Goal: Find specific fact: Find specific fact

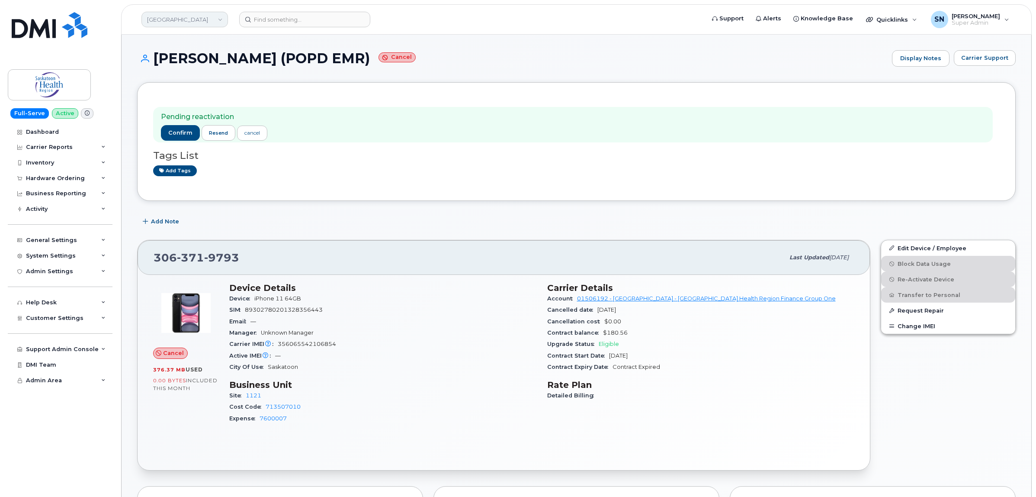
click at [197, 26] on link "Saskatoon Health Region" at bounding box center [184, 20] width 87 height 16
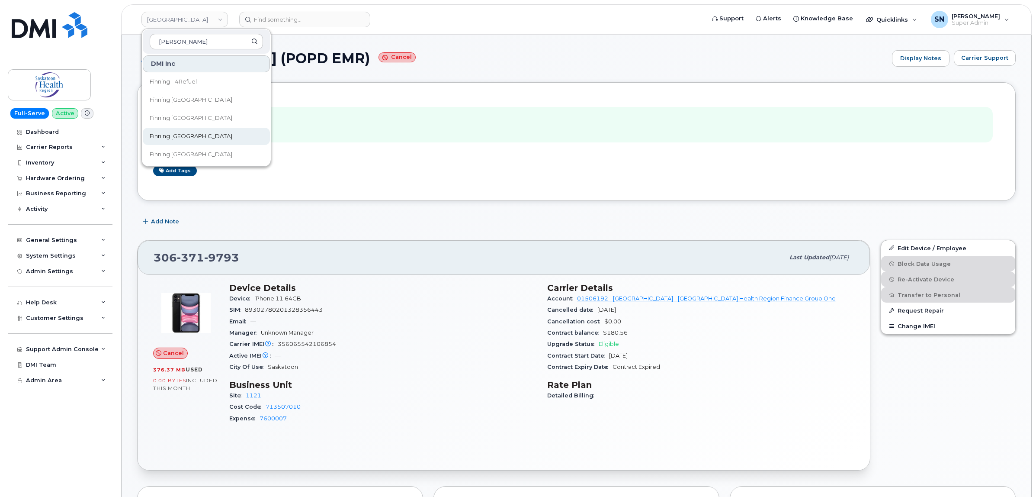
type input "finn"
click at [179, 132] on span "Finning [GEOGRAPHIC_DATA]" at bounding box center [191, 136] width 83 height 9
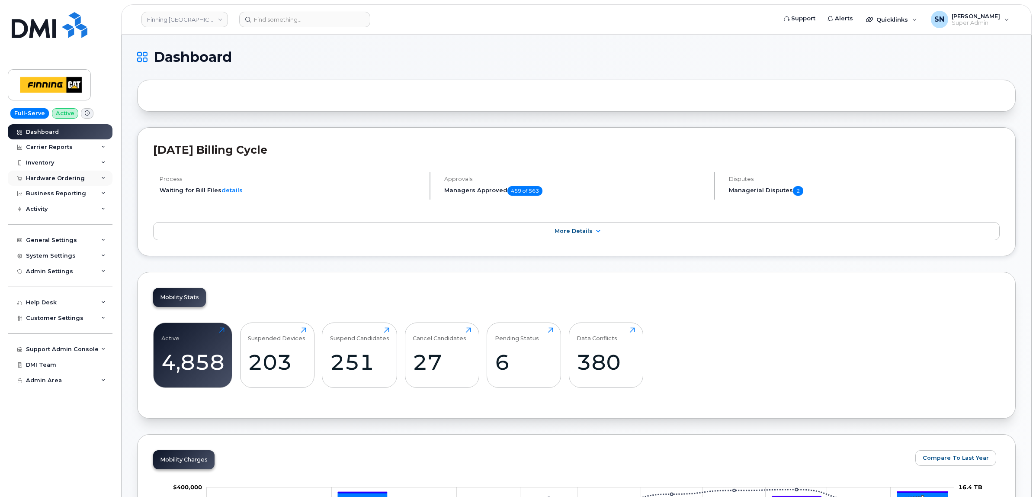
click at [48, 184] on div "Hardware Ordering" at bounding box center [60, 178] width 105 height 16
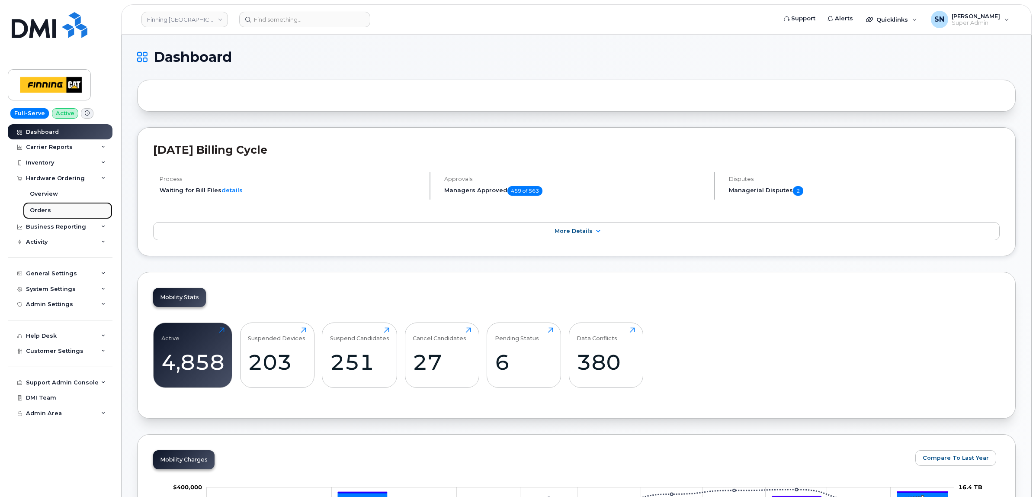
click at [48, 210] on div "Orders" at bounding box center [40, 210] width 21 height 8
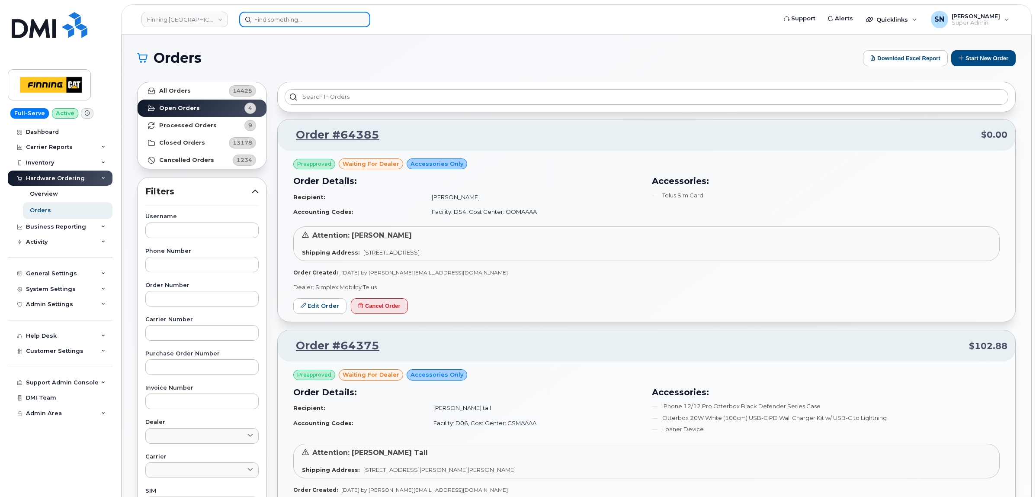
click at [321, 18] on input at bounding box center [304, 20] width 131 height 16
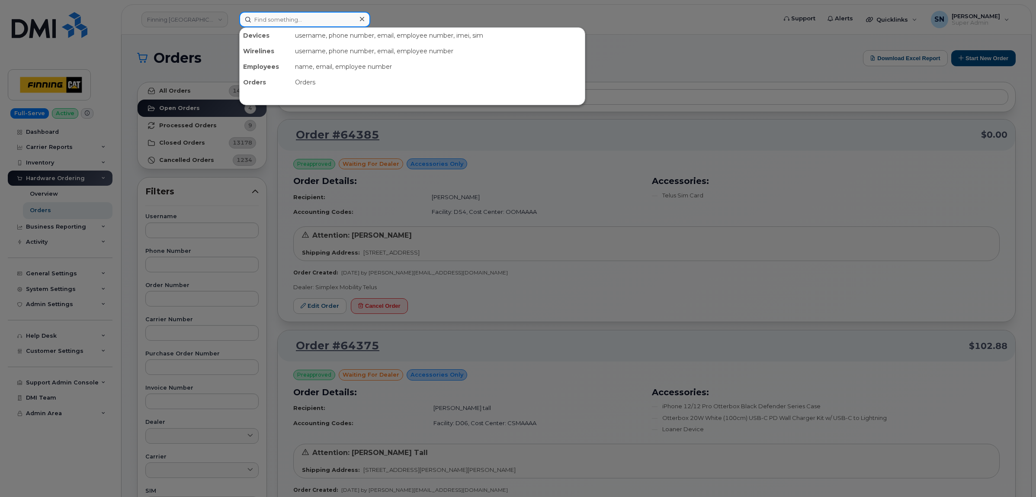
paste input "250-617-8324"
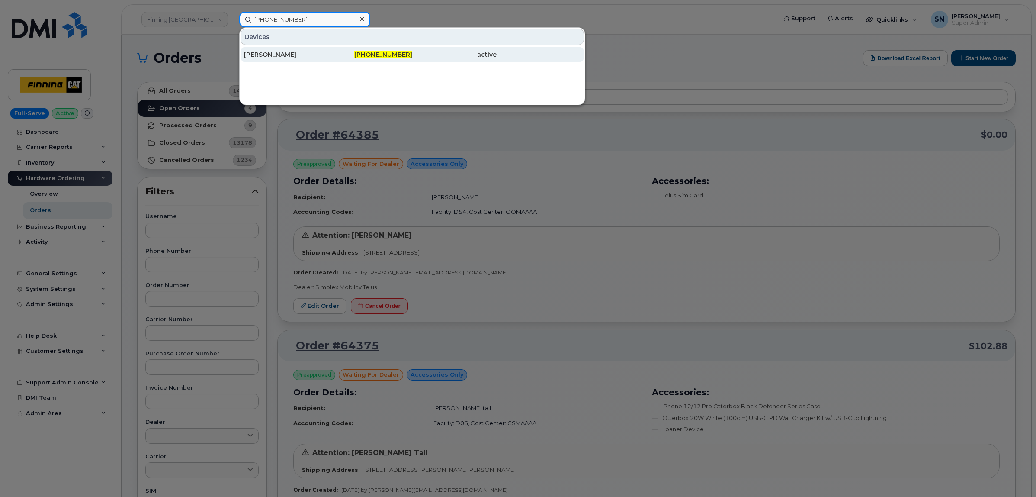
type input "250-617-8324"
click at [285, 53] on div "[PERSON_NAME]" at bounding box center [286, 54] width 84 height 9
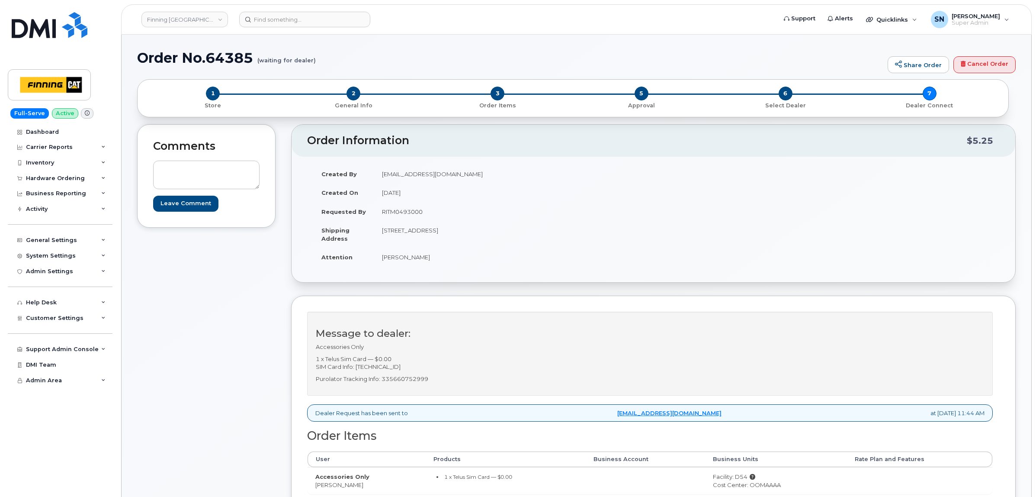
click at [405, 365] on p "1 x Telus Sim Card — $0.00 SIM Card Info: 8912230102357625247" at bounding box center [650, 363] width 668 height 16
copy p "8912230102357625247"
click at [689, 247] on div "Created By hakaur@dminc.com Created On September 17, 2025 Requested By RITM0493…" at bounding box center [653, 219] width 693 height 110
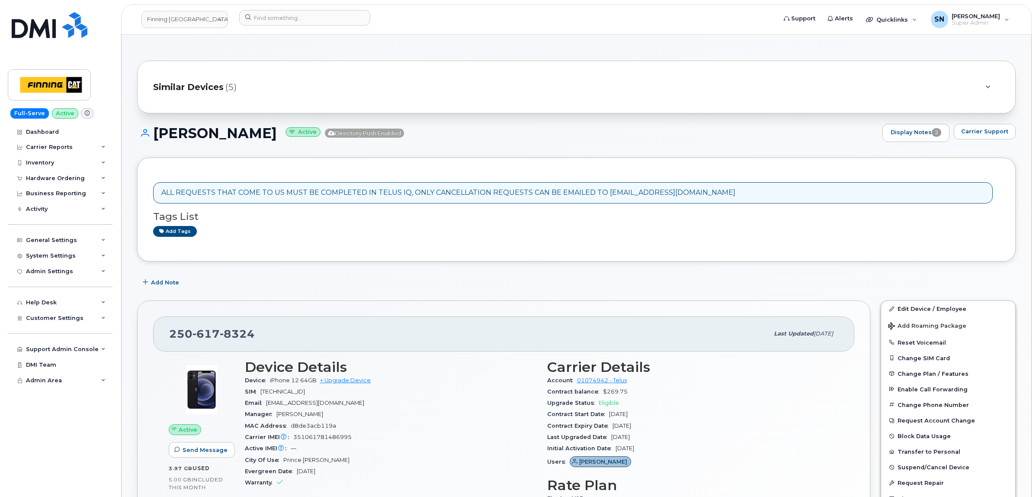
drag, startPoint x: 3, startPoint y: 126, endPoint x: 687, endPoint y: 61, distance: 687.0
click at [975, 127] on span "Carrier Support" at bounding box center [984, 131] width 47 height 8
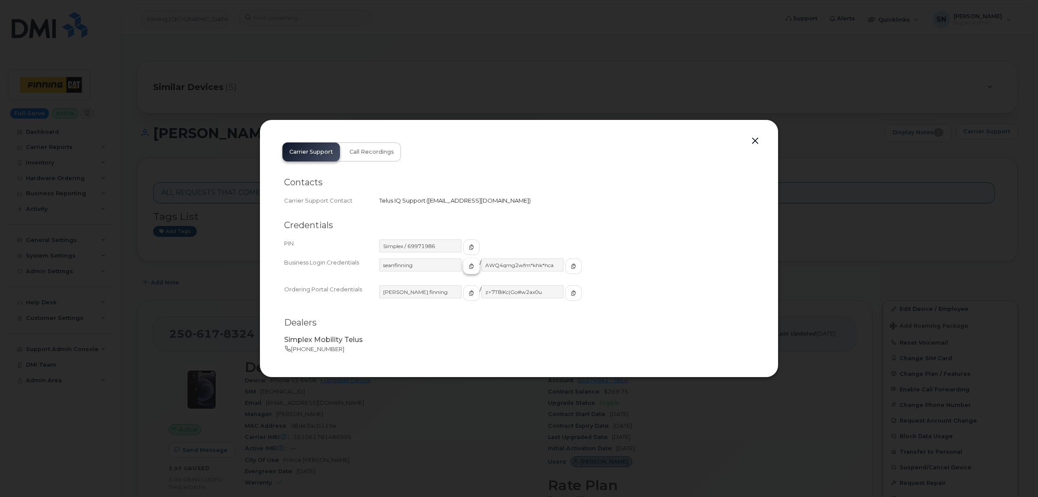
click at [469, 267] on icon "button" at bounding box center [471, 265] width 5 height 5
click at [570, 264] on span "button" at bounding box center [574, 266] width 8 height 8
click at [468, 263] on span "button" at bounding box center [472, 266] width 8 height 8
click at [571, 265] on icon "button" at bounding box center [573, 265] width 5 height 5
click at [756, 139] on button "button" at bounding box center [755, 141] width 13 height 12
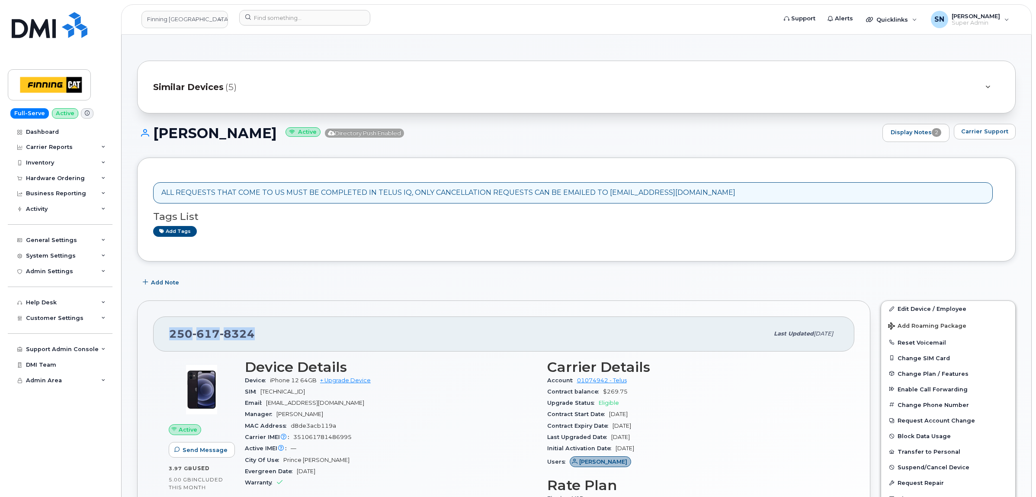
drag, startPoint x: 171, startPoint y: 333, endPoint x: 252, endPoint y: 335, distance: 80.9
click at [260, 335] on div "[PHONE_NUMBER]" at bounding box center [469, 333] width 600 height 18
copy span "[PHONE_NUMBER]"
